Goal: Communication & Community: Participate in discussion

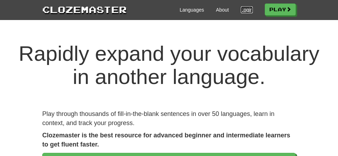
click at [253, 10] on link "Login" at bounding box center [247, 9] width 12 height 7
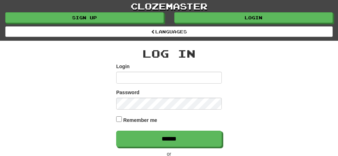
click at [128, 84] on input "Login" at bounding box center [169, 78] width 106 height 12
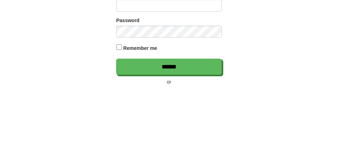
click at [132, 84] on input "Login" at bounding box center [169, 78] width 106 height 12
type input "**********"
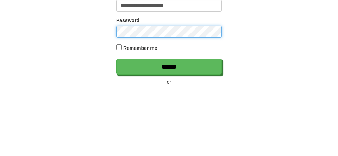
click at [116, 131] on input "******" at bounding box center [169, 139] width 106 height 16
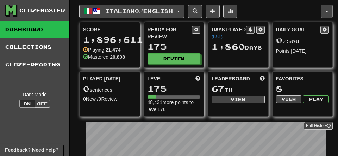
click at [327, 12] on span "button" at bounding box center [327, 11] width 3 height 1
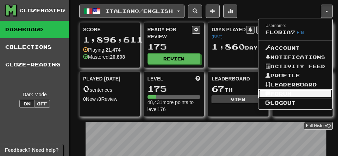
click at [264, 99] on link "Forum" at bounding box center [296, 94] width 74 height 9
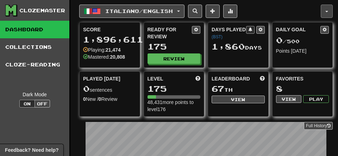
click at [325, 12] on button "button" at bounding box center [327, 11] width 12 height 13
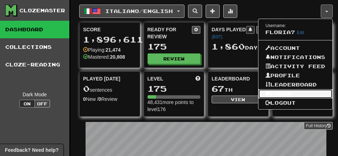
click at [259, 99] on link "Forum" at bounding box center [296, 94] width 74 height 9
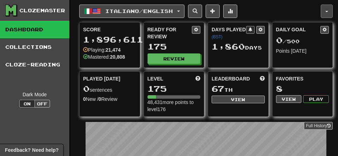
click at [328, 16] on button "button" at bounding box center [327, 11] width 12 height 13
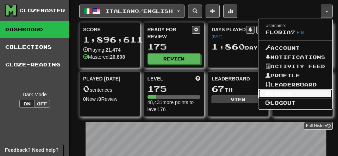
click at [260, 99] on link "Forum" at bounding box center [296, 94] width 74 height 9
